Goal: Task Accomplishment & Management: Use online tool/utility

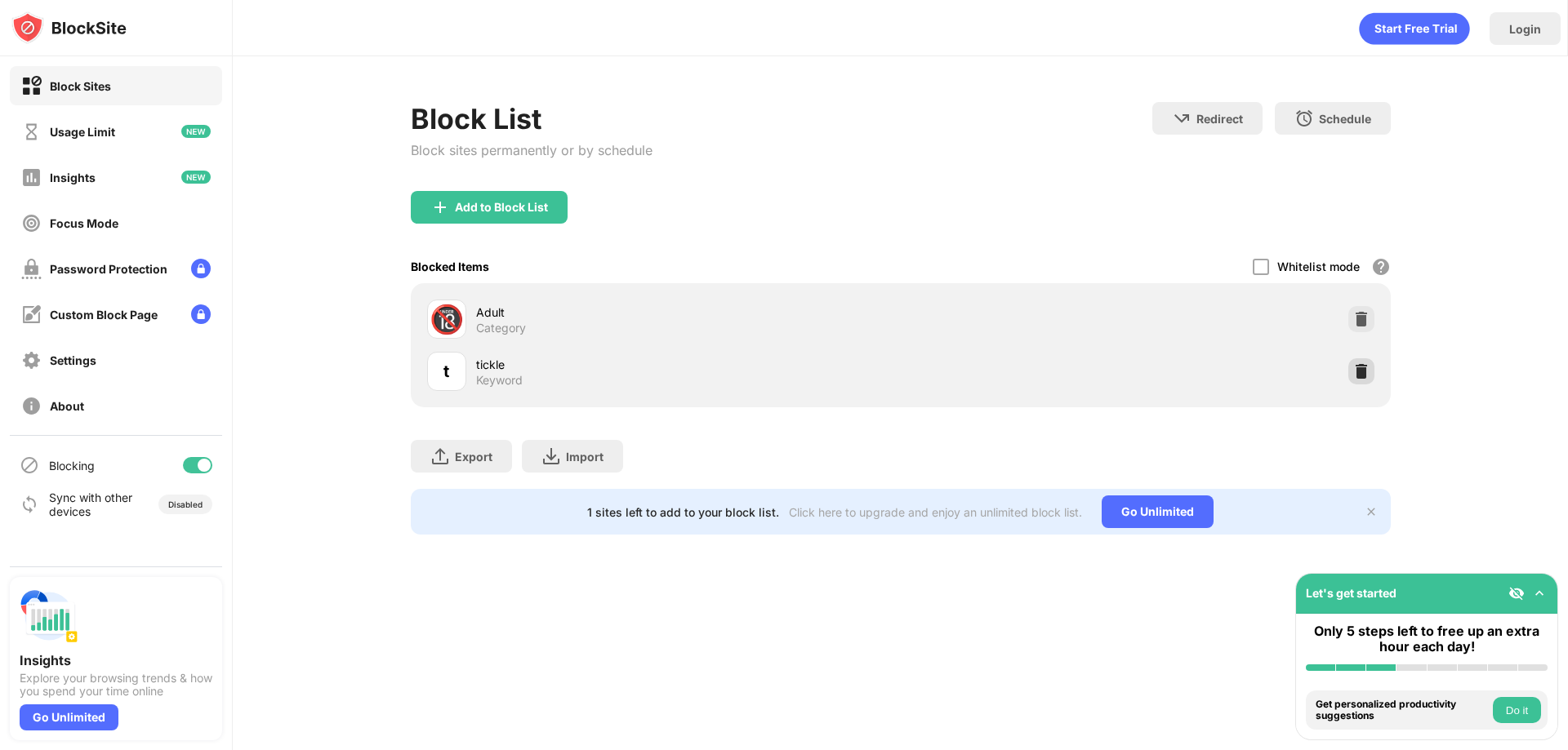
click at [1367, 373] on img at bounding box center [1361, 371] width 16 height 16
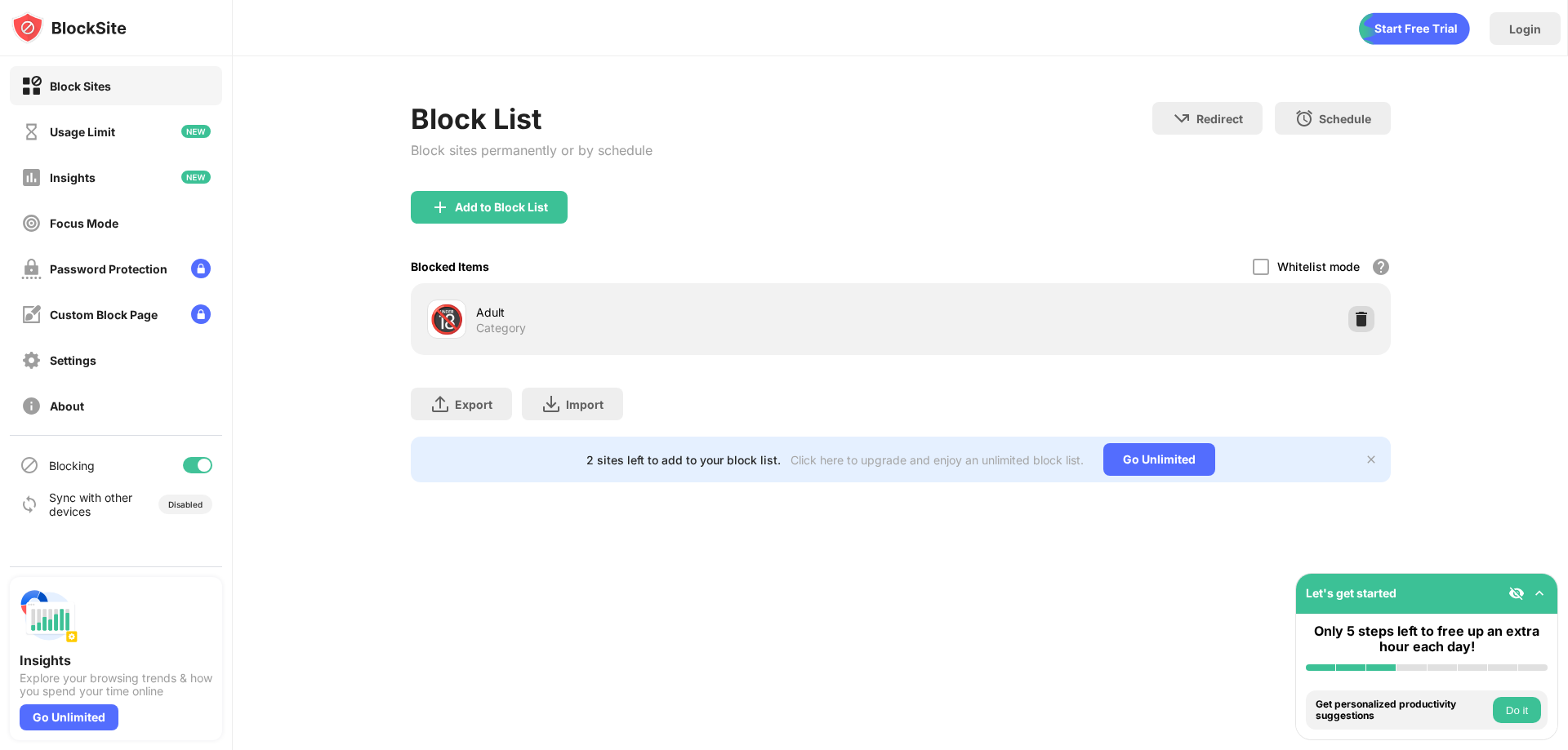
click at [1353, 323] on img at bounding box center [1361, 319] width 16 height 16
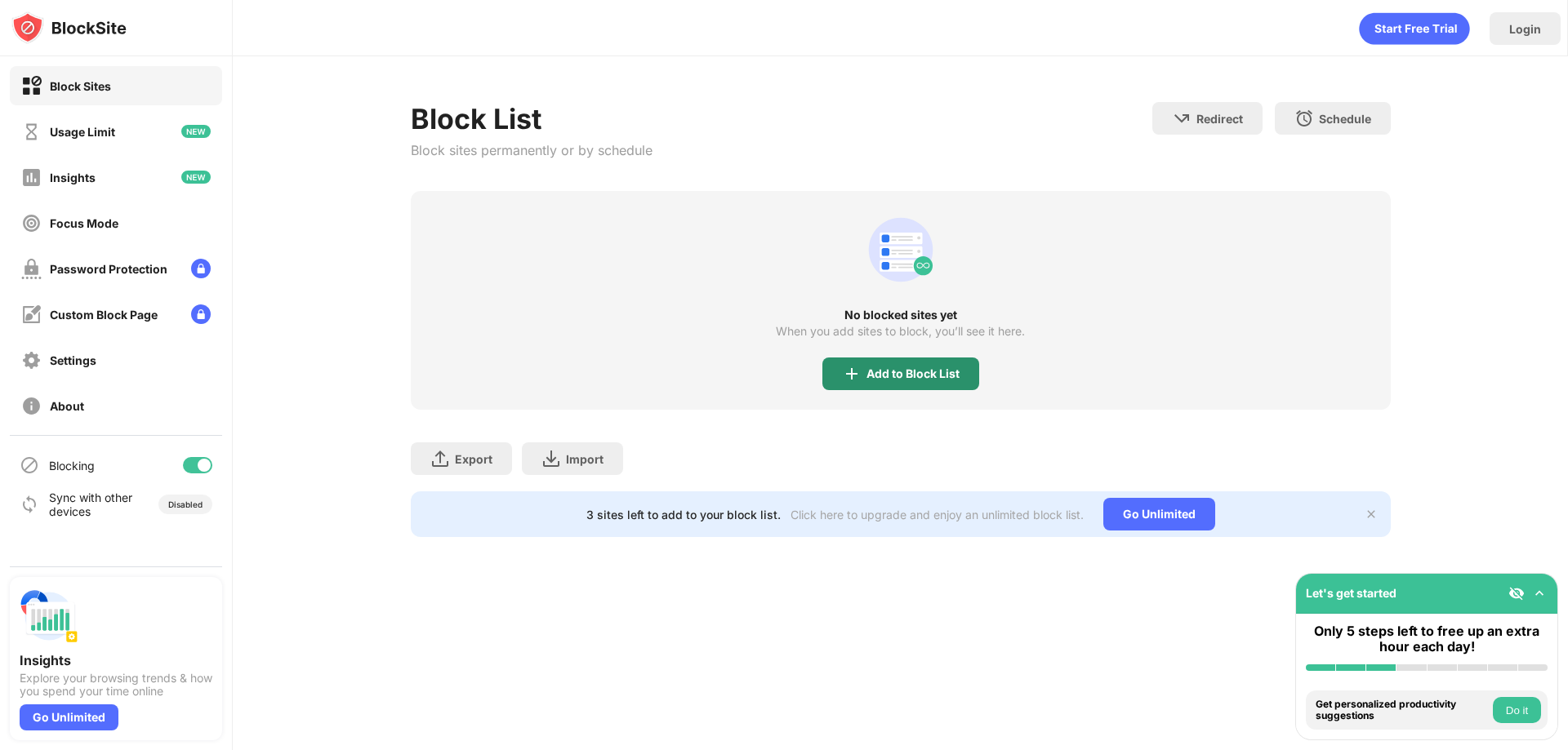
click at [899, 367] on div "Add to Block List" at bounding box center [901, 374] width 157 height 33
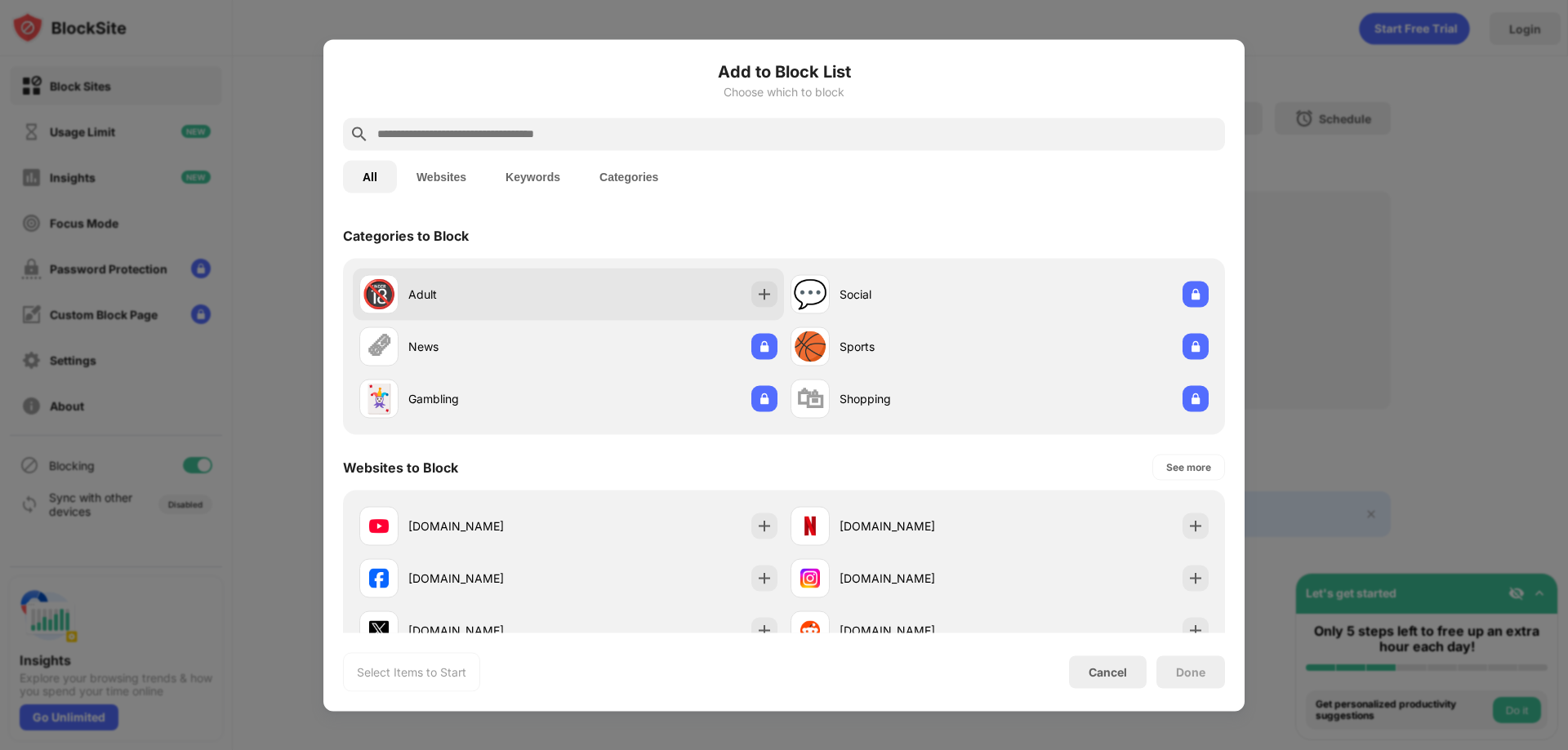
drag, startPoint x: 563, startPoint y: 305, endPoint x: 570, endPoint y: 293, distance: 13.9
click at [567, 300] on div "🔞 Adult" at bounding box center [568, 294] width 431 height 52
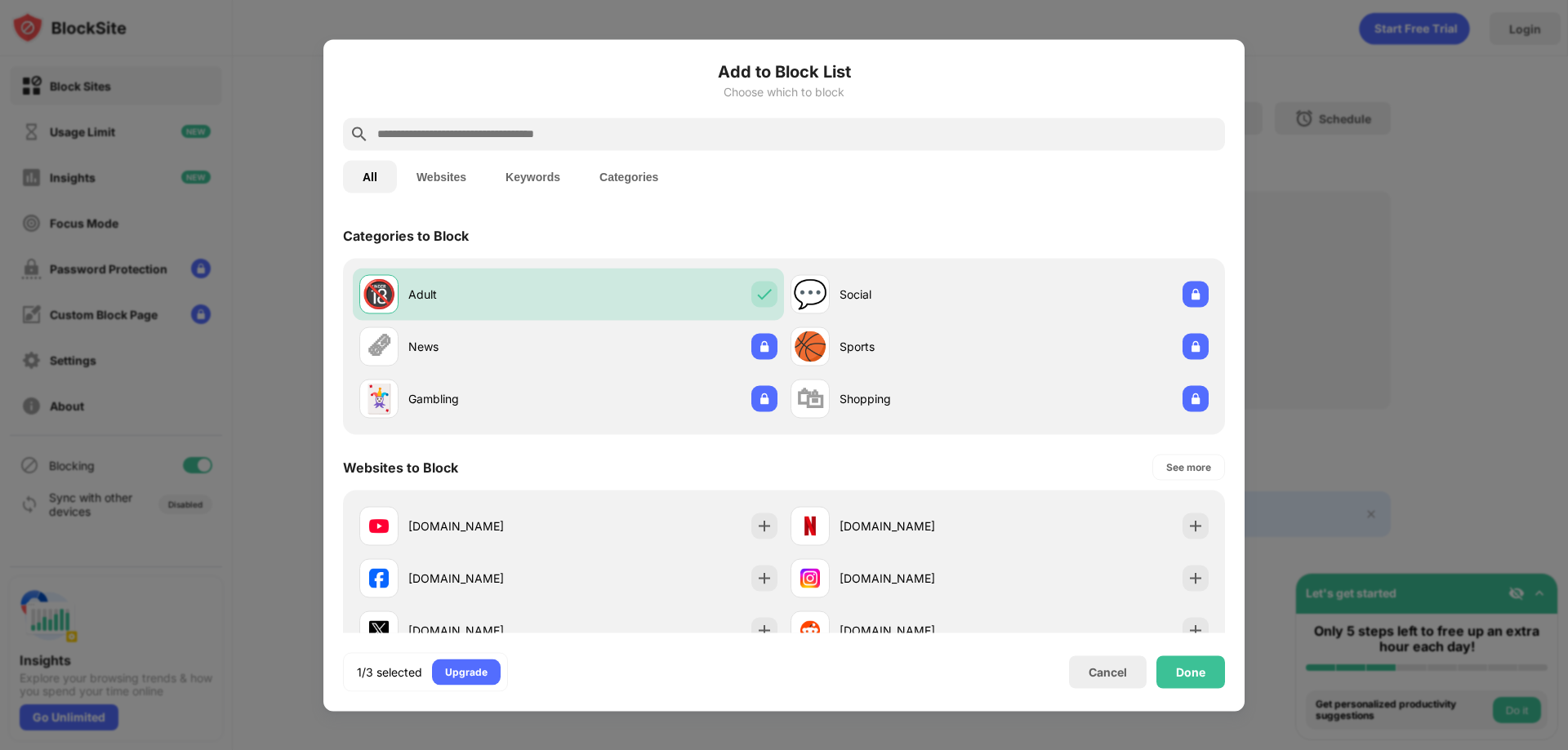
click at [690, 143] on div at bounding box center [784, 134] width 882 height 33
click at [671, 145] on div at bounding box center [784, 134] width 882 height 33
click at [569, 133] on input "text" at bounding box center [797, 134] width 843 height 19
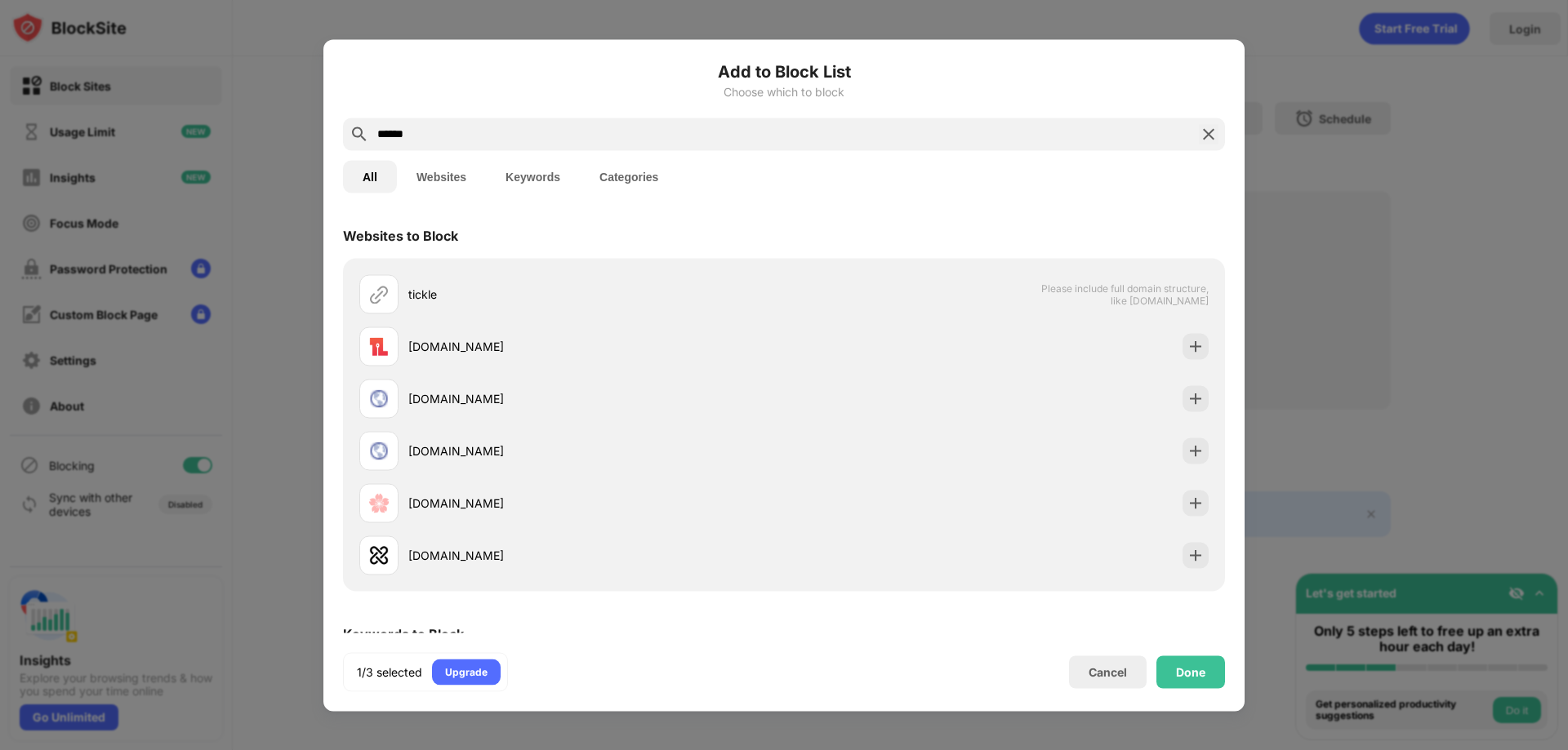
type input "******"
click at [575, 180] on button "Keywords" at bounding box center [533, 176] width 94 height 33
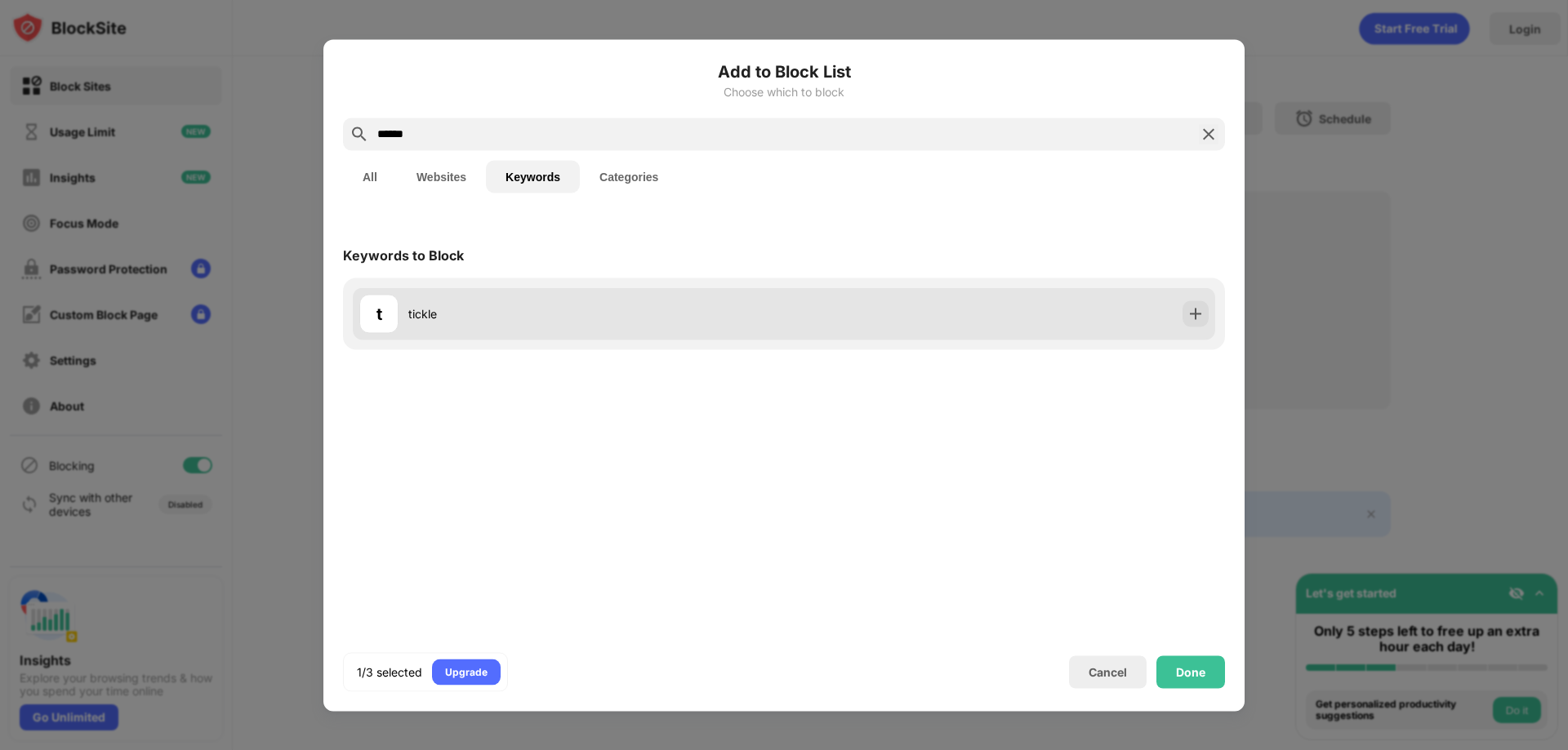
click at [508, 321] on div "tickle" at bounding box center [596, 314] width 376 height 17
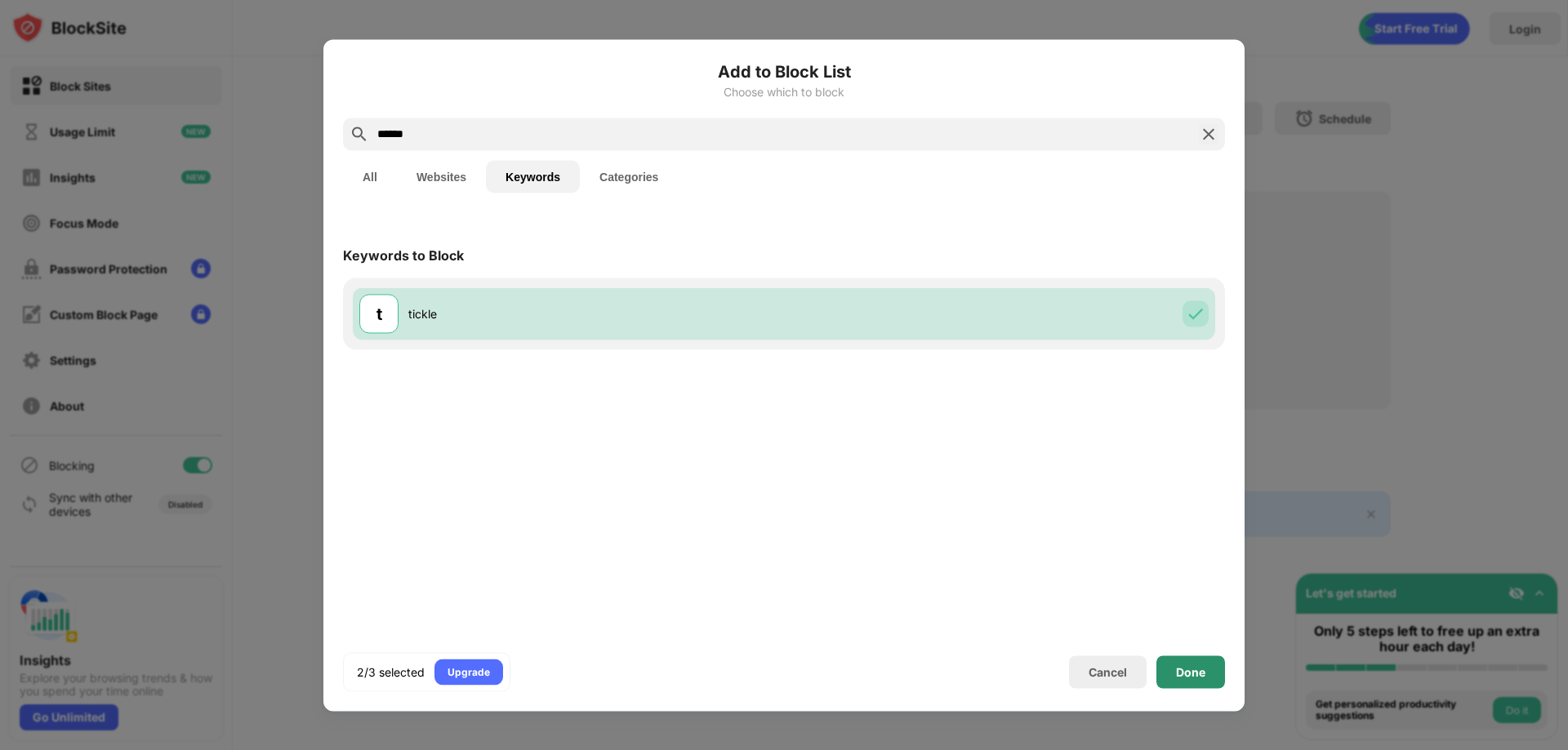
click at [1200, 659] on div "Done" at bounding box center [1190, 672] width 68 height 33
